Goal: Task Accomplishment & Management: Manage account settings

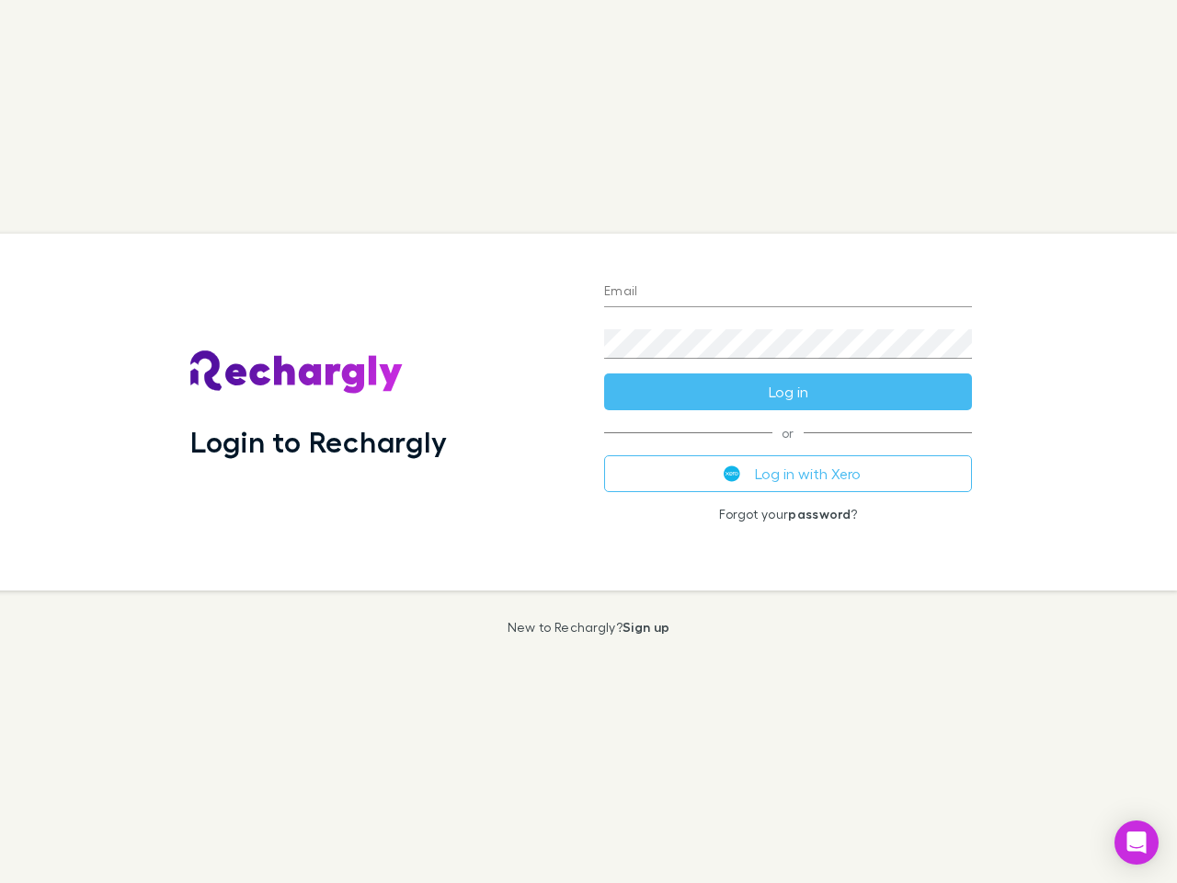
click at [588, 441] on div "Login to Rechargly" at bounding box center [383, 412] width 414 height 357
click at [788, 292] on input "Email" at bounding box center [788, 292] width 368 height 29
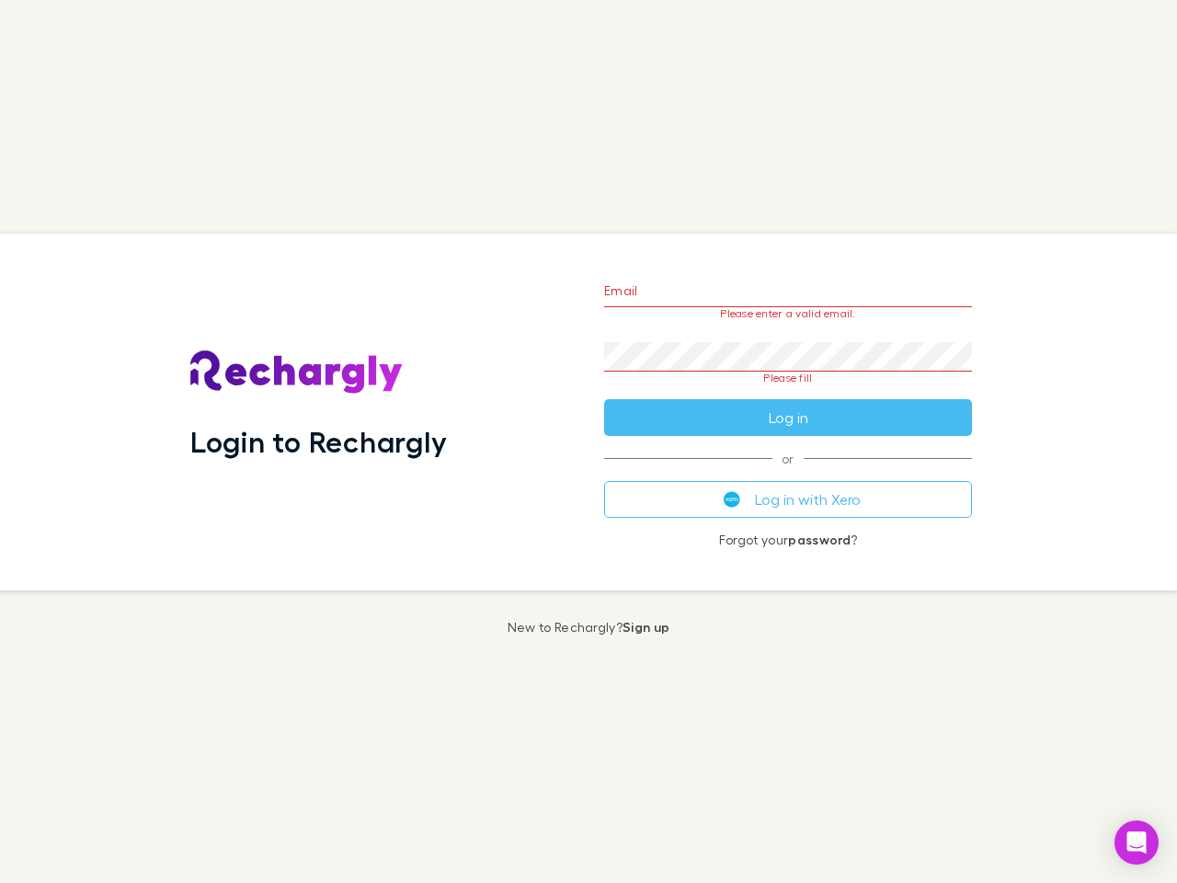
click at [788, 392] on form "Email Please enter a valid email. Password Please fill Log in" at bounding box center [788, 349] width 368 height 173
click at [788, 473] on div "Email Please enter a valid email. Password Please fill Log in or Log in with Xe…" at bounding box center [787, 412] width 397 height 357
click at [1136, 842] on icon "Open Intercom Messenger" at bounding box center [1136, 842] width 19 height 22
